Goal: Check status

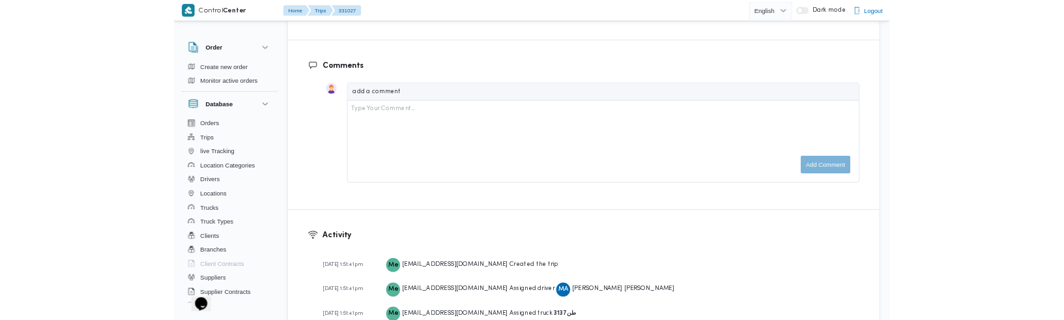
scroll to position [1383, 0]
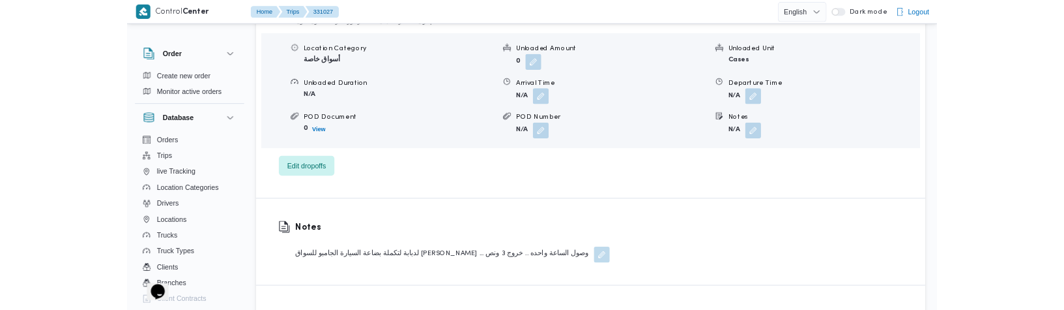
scroll to position [1173, 0]
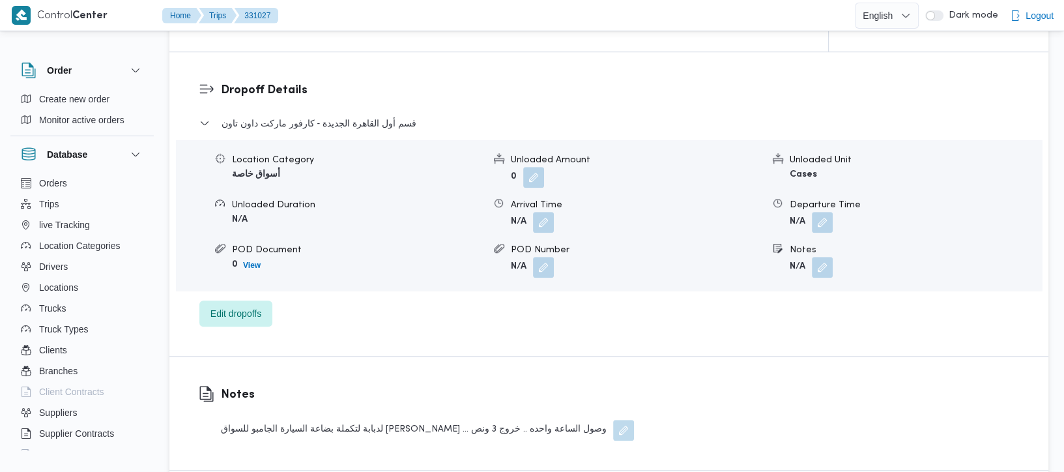
scroll to position [1173, 0]
